Goal: Task Accomplishment & Management: Complete application form

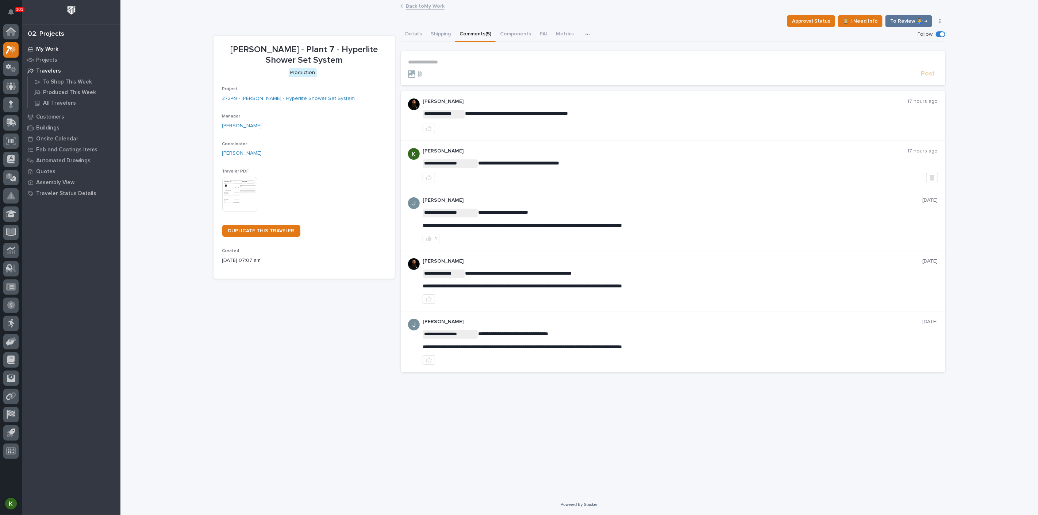
click at [49, 47] on p "My Work" at bounding box center [47, 49] width 22 height 7
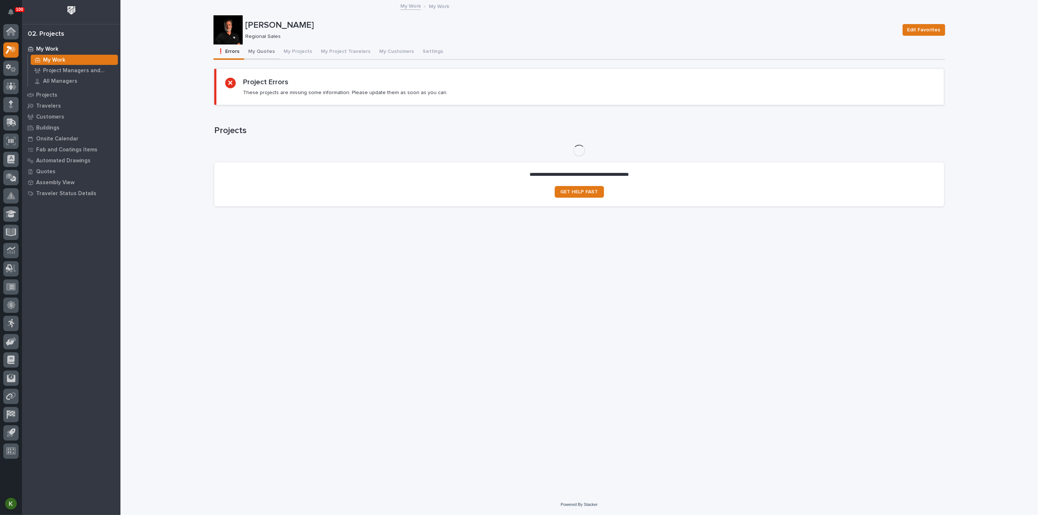
click at [271, 55] on button "My Quotes" at bounding box center [261, 52] width 35 height 15
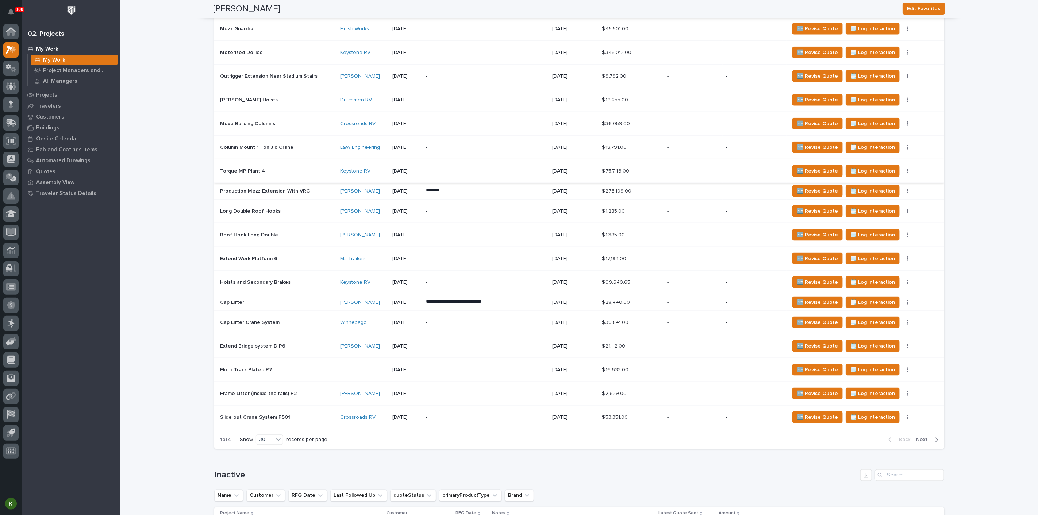
scroll to position [324, 0]
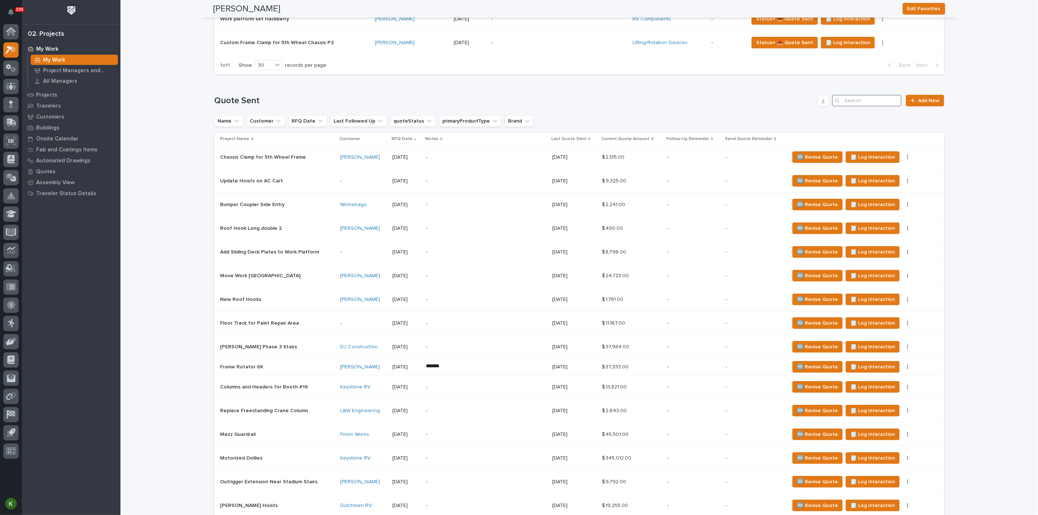
click at [854, 107] on input "Search" at bounding box center [866, 101] width 69 height 12
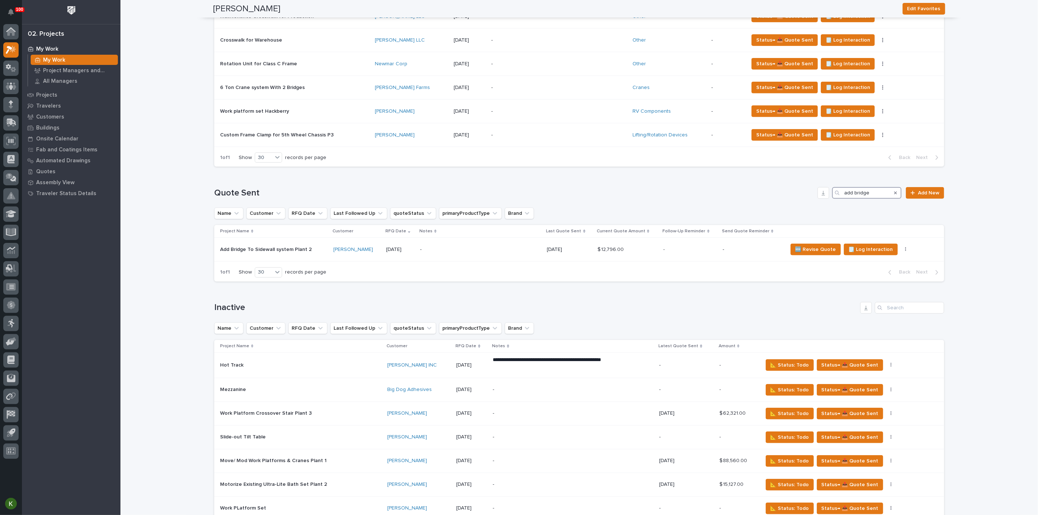
scroll to position [228, 0]
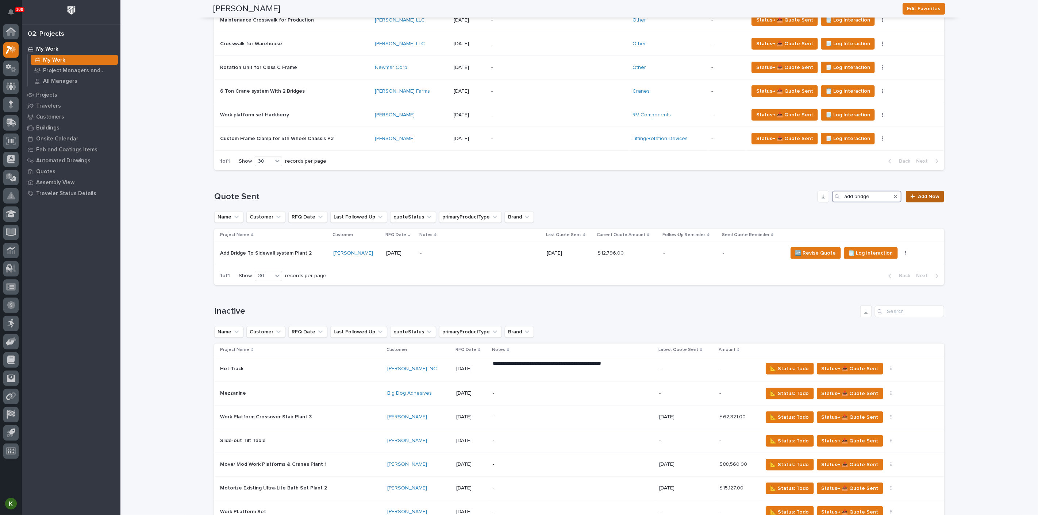
type input "add bridge"
click at [921, 199] on span "Add New" at bounding box center [929, 196] width 22 height 5
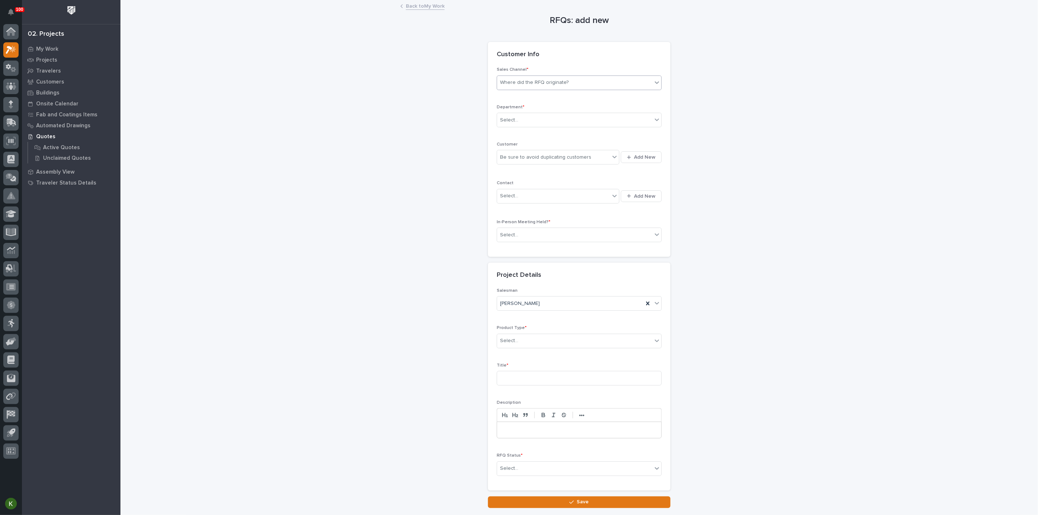
click at [538, 86] on div "Where did the RFQ originate?" at bounding box center [534, 83] width 69 height 8
click at [528, 128] on div "PWI" at bounding box center [576, 127] width 160 height 13
click at [532, 126] on div "Select..." at bounding box center [574, 120] width 155 height 12
click at [522, 171] on span "Regional Sales" at bounding box center [518, 170] width 38 height 8
click at [513, 163] on div "Be sure to avoid duplicating customers" at bounding box center [553, 157] width 113 height 12
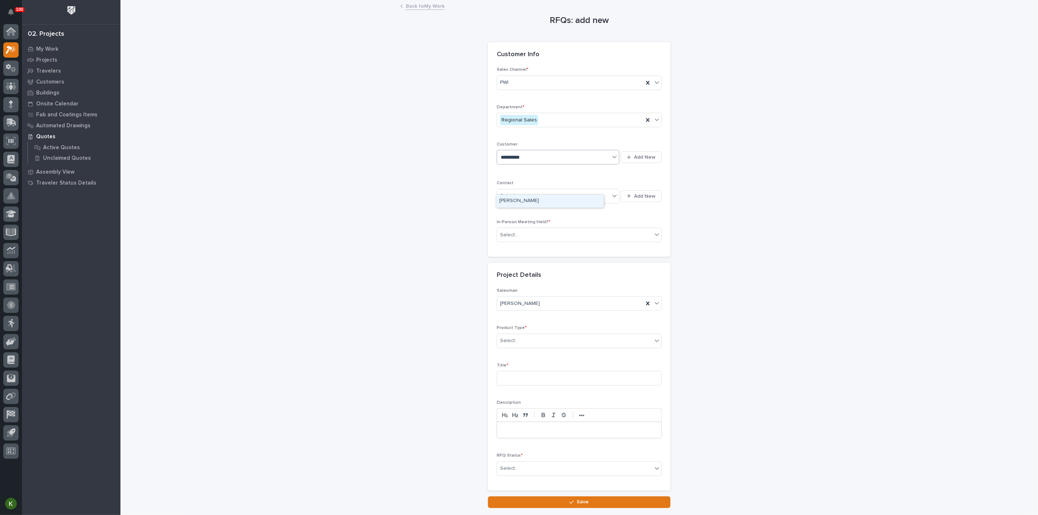
type input "**********"
click at [513, 204] on div "[PERSON_NAME]" at bounding box center [549, 201] width 107 height 13
click at [518, 200] on div "Select..." at bounding box center [509, 196] width 18 height 8
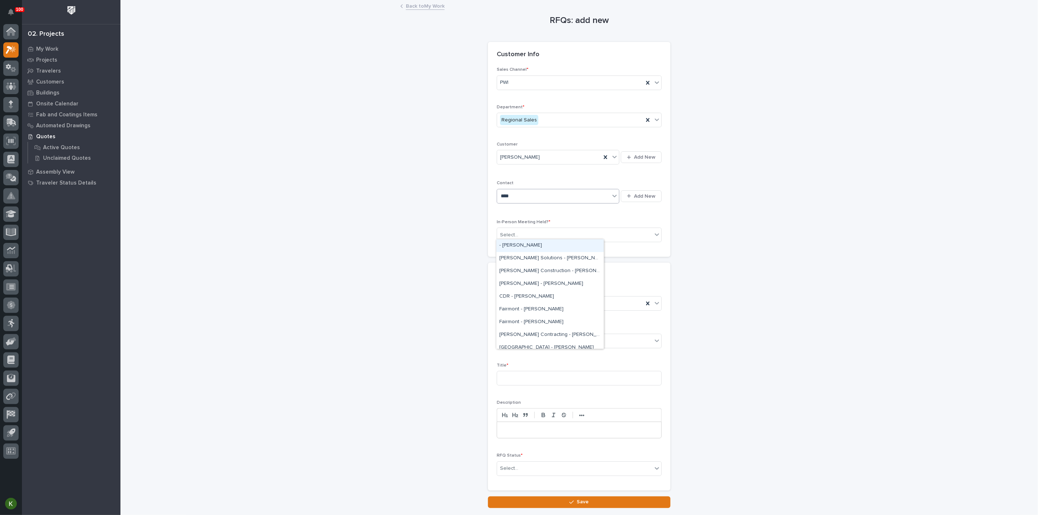
type input "*****"
click at [518, 273] on div "[PERSON_NAME] - [PERSON_NAME]" at bounding box center [549, 271] width 107 height 13
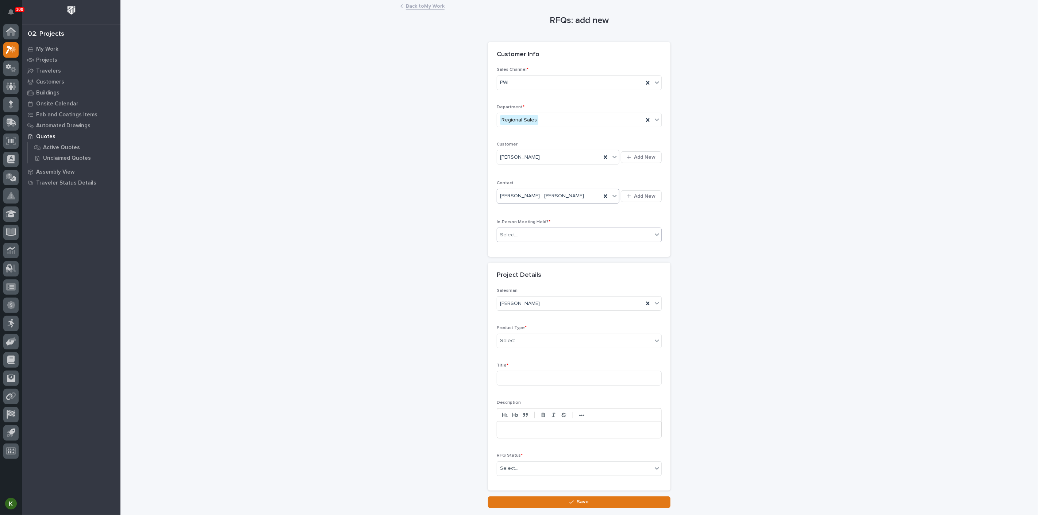
click at [520, 238] on input "text" at bounding box center [519, 235] width 1 height 6
click at [510, 290] on span "Yes" at bounding box center [504, 290] width 11 height 8
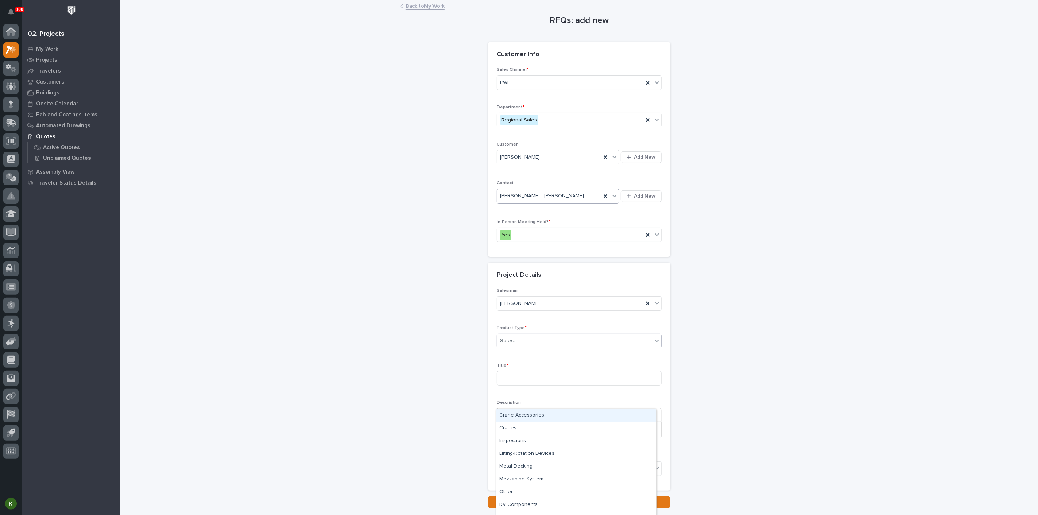
click at [530, 347] on div "Select..." at bounding box center [574, 341] width 155 height 12
click at [526, 428] on div "Cranes" at bounding box center [576, 428] width 160 height 13
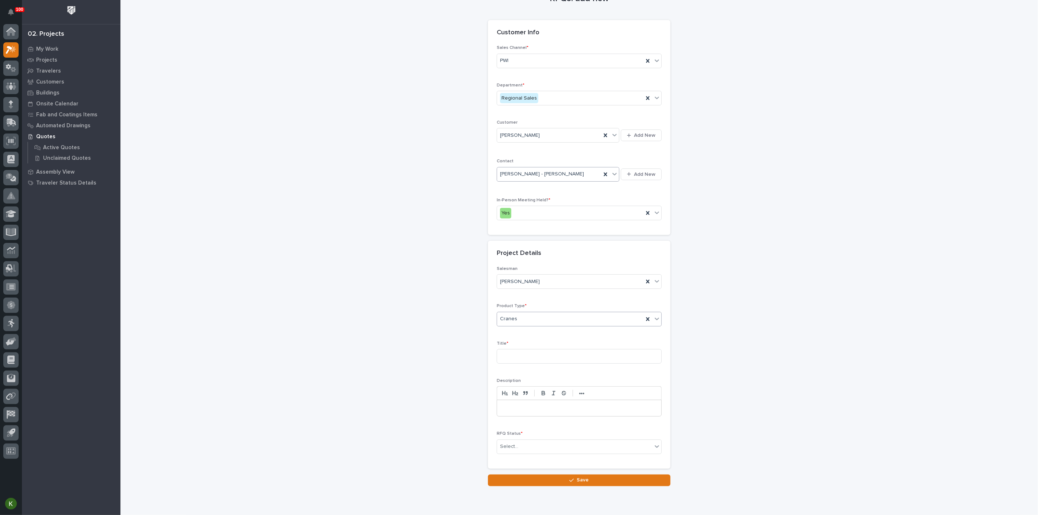
scroll to position [40, 0]
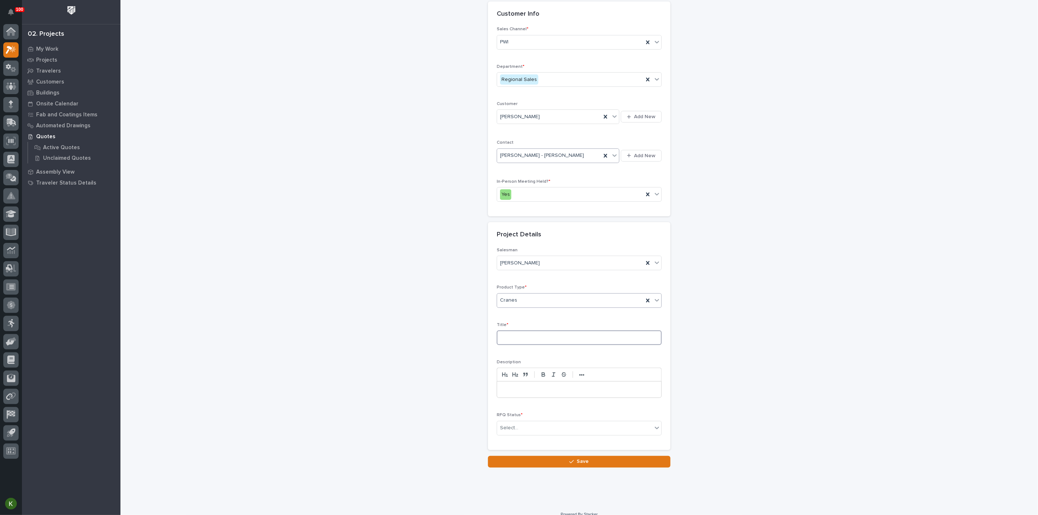
click at [522, 345] on input at bounding box center [579, 338] width 165 height 15
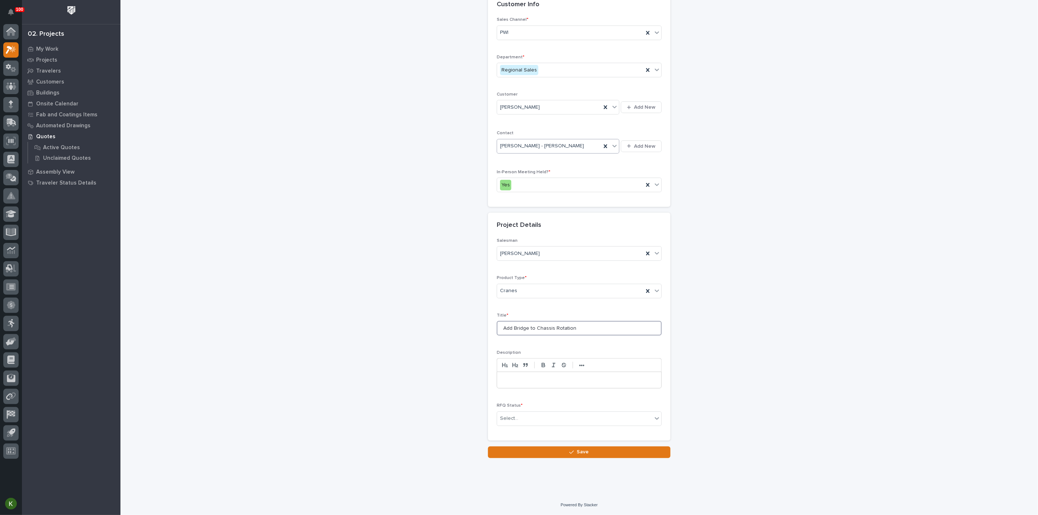
scroll to position [121, 0]
type input "Add Bridge to Chassis Rotation"
click at [525, 425] on div "Select..." at bounding box center [574, 419] width 155 height 12
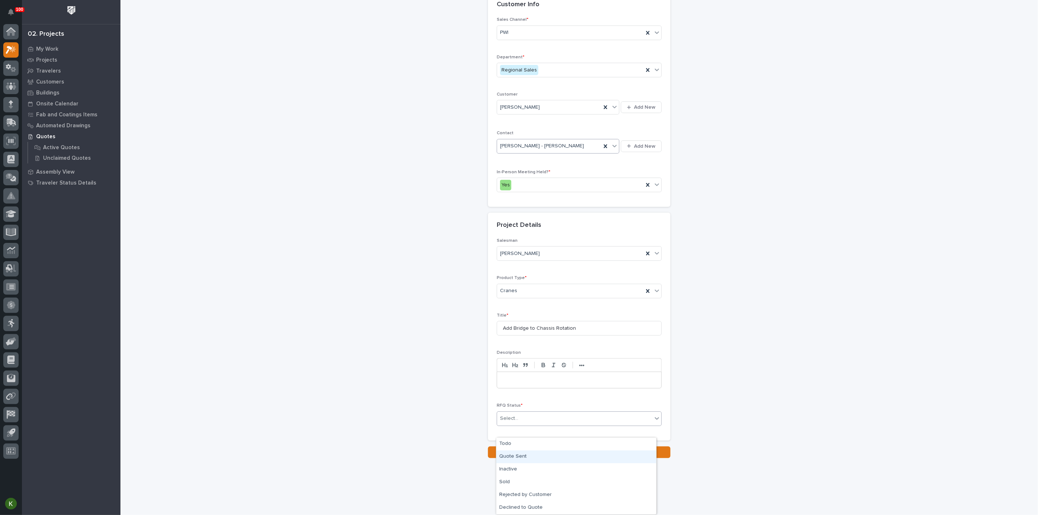
click at [526, 456] on div "Quote Sent" at bounding box center [576, 457] width 160 height 13
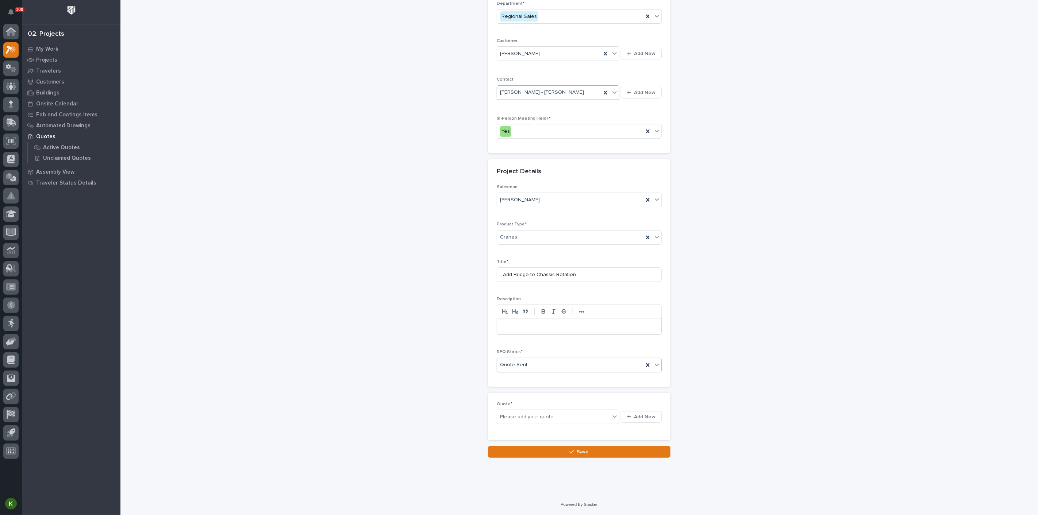
scroll to position [153, 0]
click at [634, 420] on span "Add New" at bounding box center [645, 417] width 22 height 7
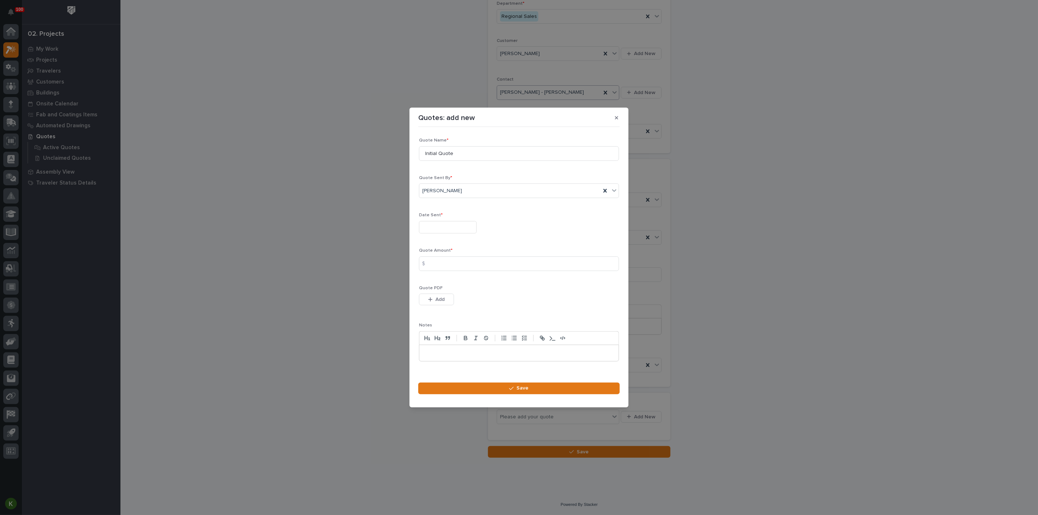
click at [443, 224] on input "text" at bounding box center [448, 227] width 58 height 13
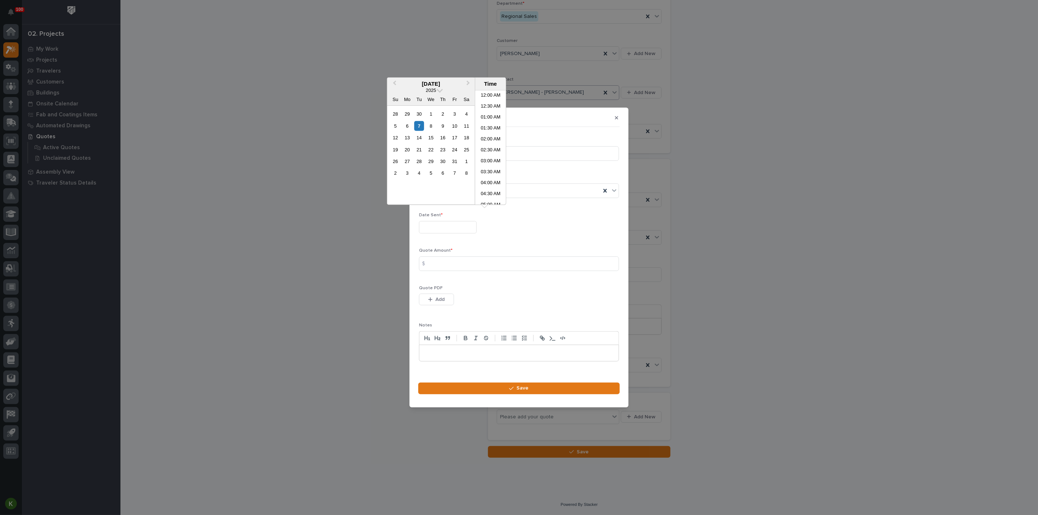
scroll to position [123, 0]
click at [414, 131] on div "7" at bounding box center [419, 126] width 10 height 10
click at [484, 139] on li "07:30 AM" at bounding box center [490, 136] width 31 height 11
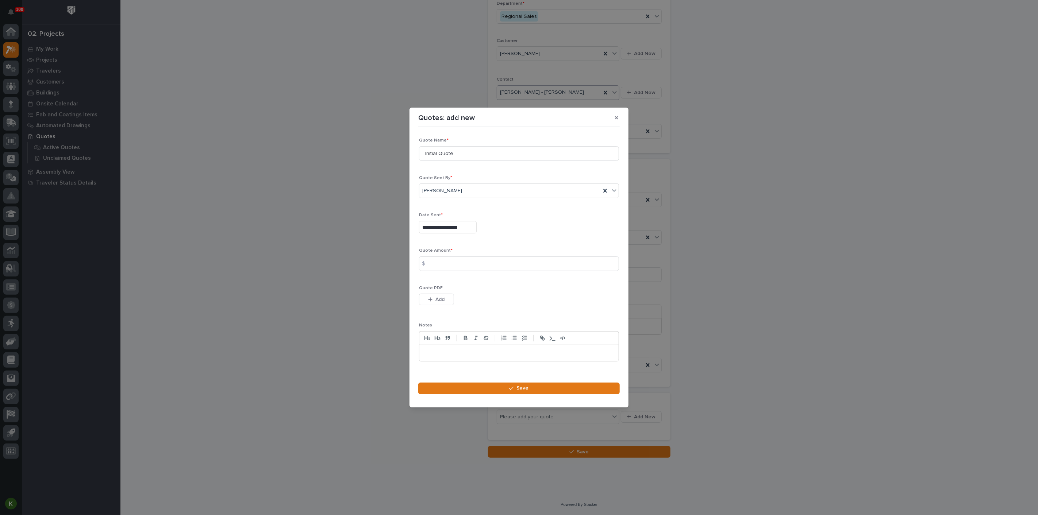
type input "**********"
click at [443, 265] on input at bounding box center [519, 263] width 200 height 15
type input "20808"
click at [444, 303] on span "Add" at bounding box center [440, 299] width 9 height 7
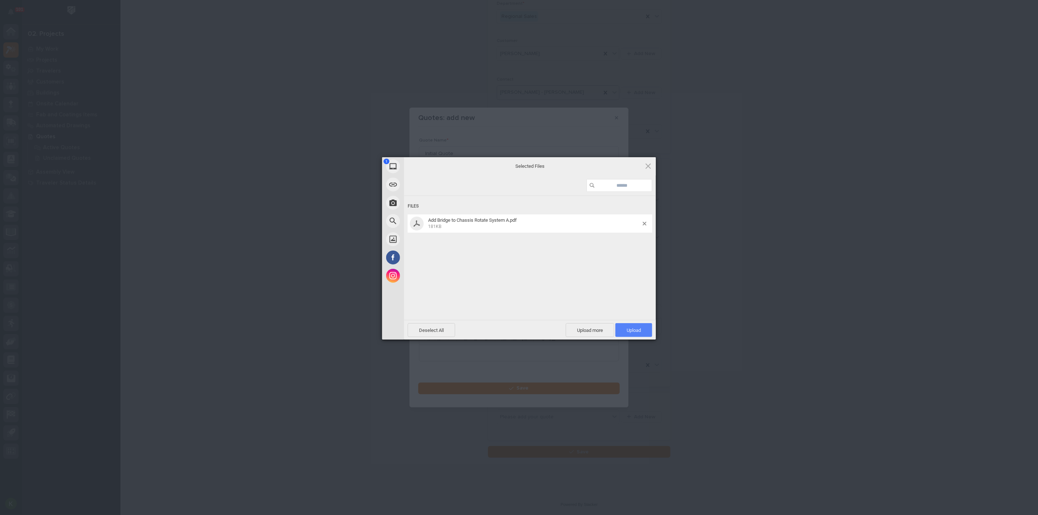
click at [634, 329] on span "Upload 1" at bounding box center [633, 330] width 14 height 5
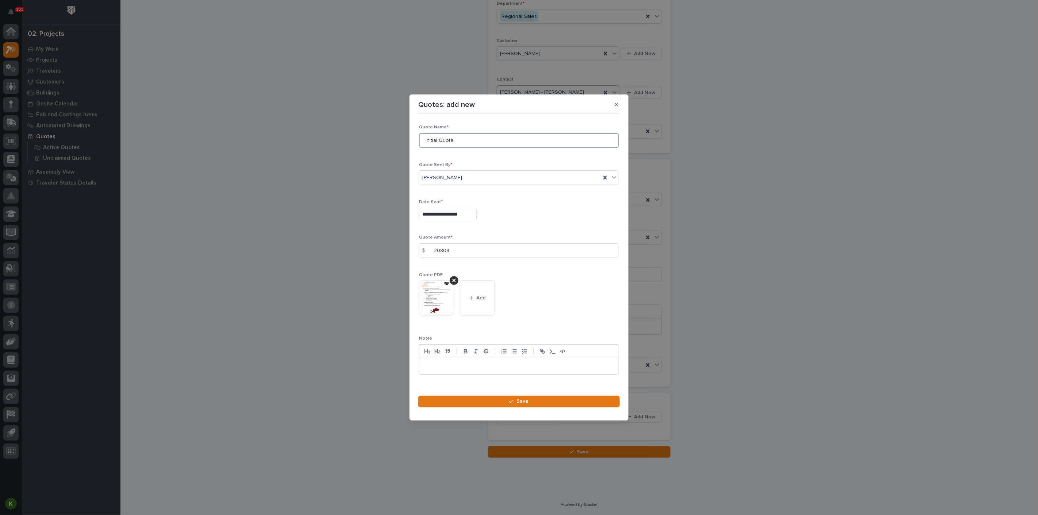
drag, startPoint x: 454, startPoint y: 121, endPoint x: 417, endPoint y: 121, distance: 36.9
click at [417, 121] on section "**********" at bounding box center [518, 257] width 219 height 326
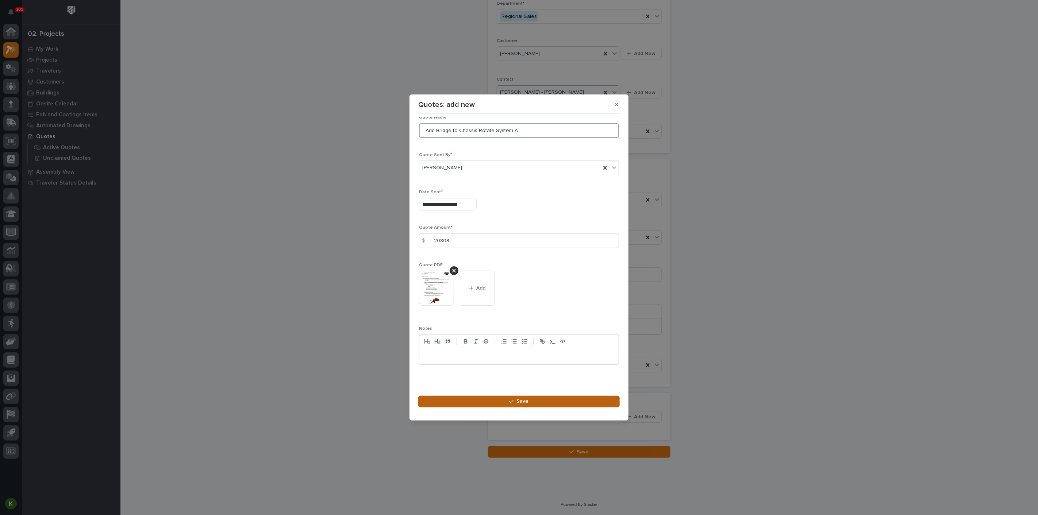
type input "Add Bridge to Chassis Rotate System A"
click at [517, 405] on span "Save" at bounding box center [523, 401] width 12 height 7
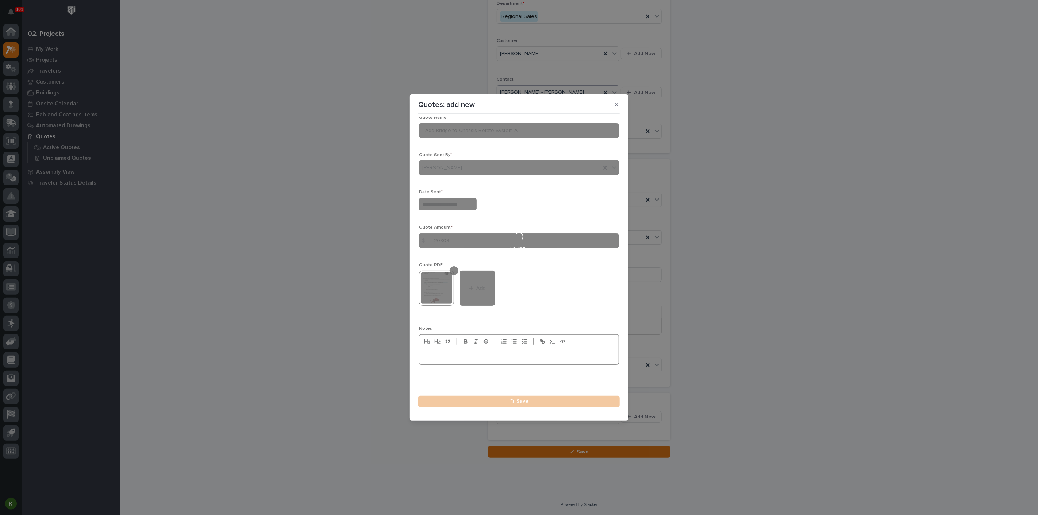
type input "**********"
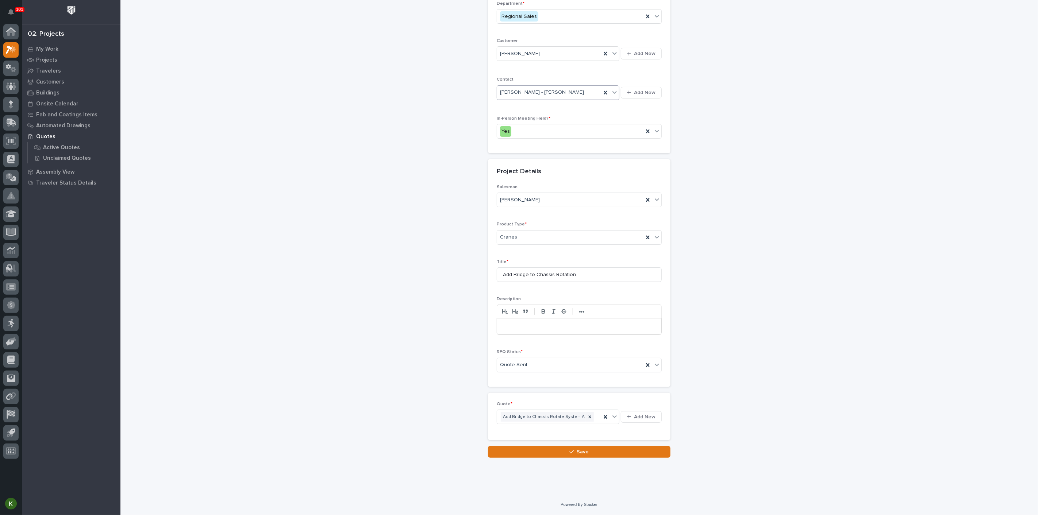
scroll to position [215, 0]
click at [547, 451] on button "Save" at bounding box center [579, 452] width 182 height 12
